Goal: Task Accomplishment & Management: Use online tool/utility

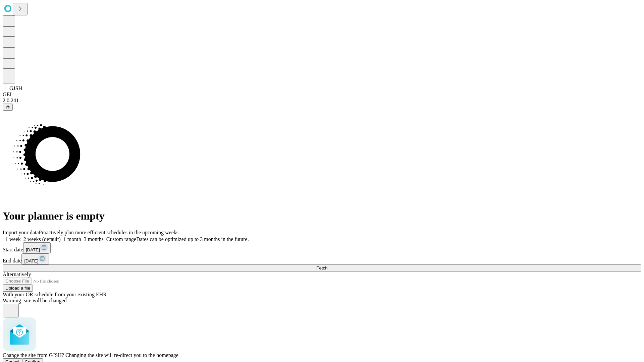
click at [41, 360] on span "Confirm" at bounding box center [33, 362] width 16 height 5
click at [81, 236] on label "1 month" at bounding box center [71, 239] width 20 height 6
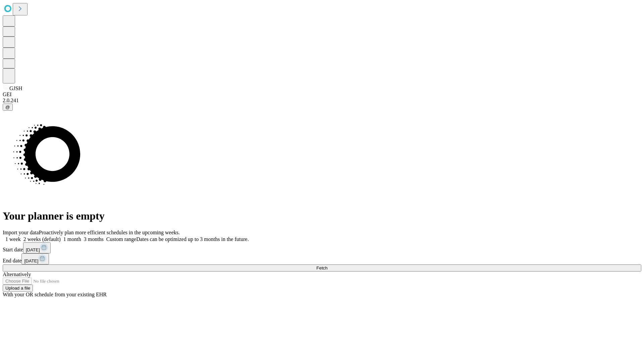
click at [327, 266] on span "Fetch" at bounding box center [321, 268] width 11 height 5
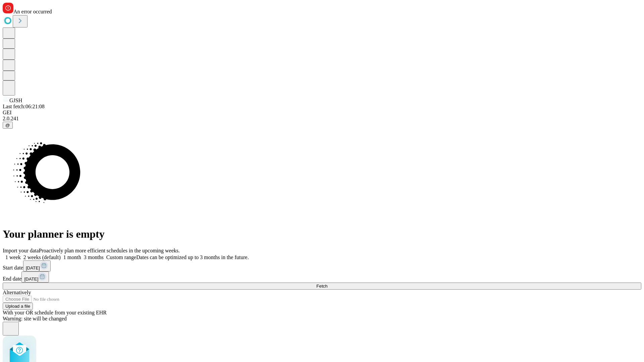
click at [81, 255] on label "1 month" at bounding box center [71, 258] width 20 height 6
click at [327, 284] on span "Fetch" at bounding box center [321, 286] width 11 height 5
click at [81, 255] on label "1 month" at bounding box center [71, 258] width 20 height 6
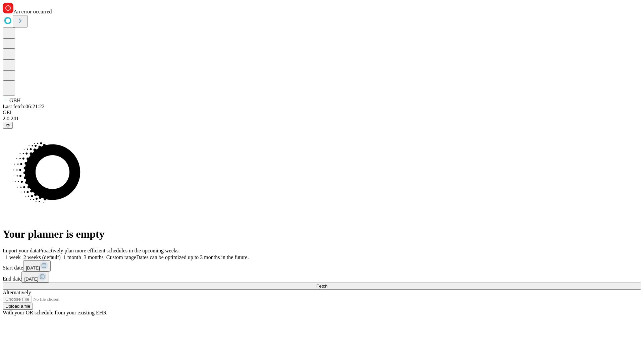
click at [327, 284] on span "Fetch" at bounding box center [321, 286] width 11 height 5
click at [81, 255] on label "1 month" at bounding box center [71, 258] width 20 height 6
click at [327, 284] on span "Fetch" at bounding box center [321, 286] width 11 height 5
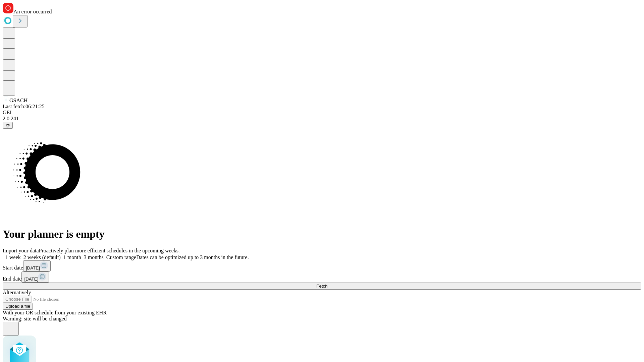
click at [81, 255] on label "1 month" at bounding box center [71, 258] width 20 height 6
click at [327, 284] on span "Fetch" at bounding box center [321, 286] width 11 height 5
click at [81, 255] on label "1 month" at bounding box center [71, 258] width 20 height 6
click at [327, 284] on span "Fetch" at bounding box center [321, 286] width 11 height 5
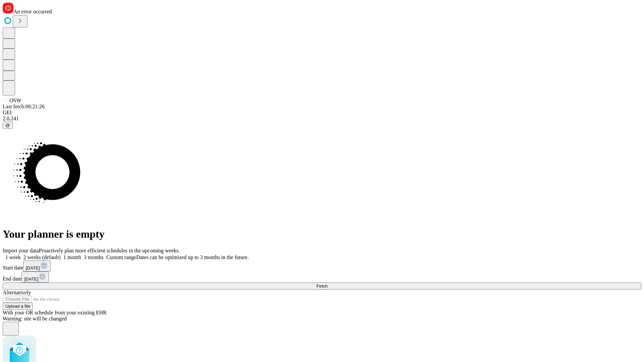
click at [81, 255] on label "1 month" at bounding box center [71, 258] width 20 height 6
click at [327, 284] on span "Fetch" at bounding box center [321, 286] width 11 height 5
click at [81, 255] on label "1 month" at bounding box center [71, 258] width 20 height 6
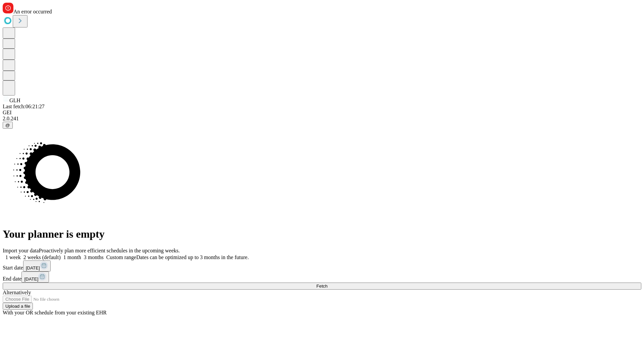
click at [327, 284] on span "Fetch" at bounding box center [321, 286] width 11 height 5
click at [81, 255] on label "1 month" at bounding box center [71, 258] width 20 height 6
click at [327, 284] on span "Fetch" at bounding box center [321, 286] width 11 height 5
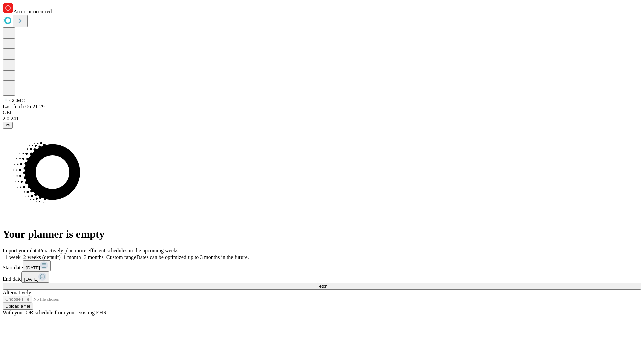
click at [81, 255] on label "1 month" at bounding box center [71, 258] width 20 height 6
click at [327, 284] on span "Fetch" at bounding box center [321, 286] width 11 height 5
click at [81, 255] on label "1 month" at bounding box center [71, 258] width 20 height 6
click at [327, 284] on span "Fetch" at bounding box center [321, 286] width 11 height 5
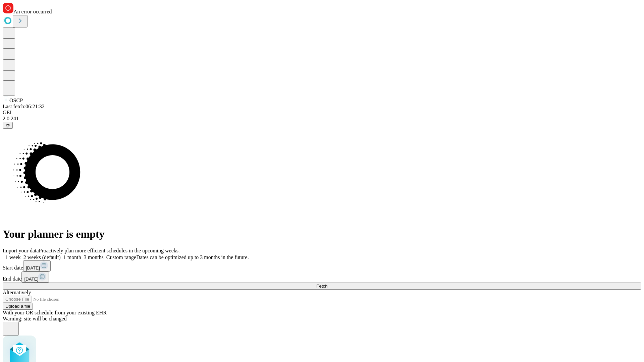
click at [81, 255] on label "1 month" at bounding box center [71, 258] width 20 height 6
click at [327, 284] on span "Fetch" at bounding box center [321, 286] width 11 height 5
